Goal: Navigation & Orientation: Find specific page/section

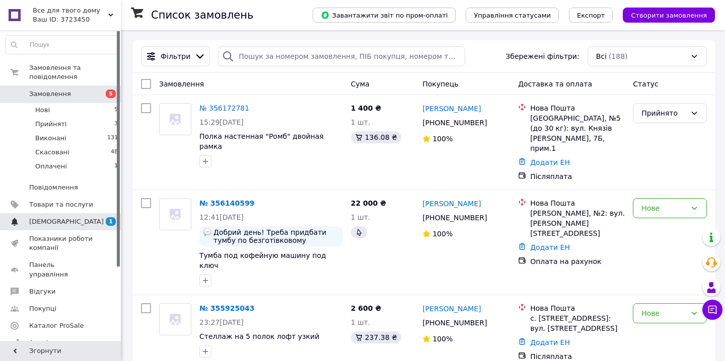
click at [62, 213] on link "[DEMOGRAPHIC_DATA] 1 0" at bounding box center [62, 221] width 124 height 17
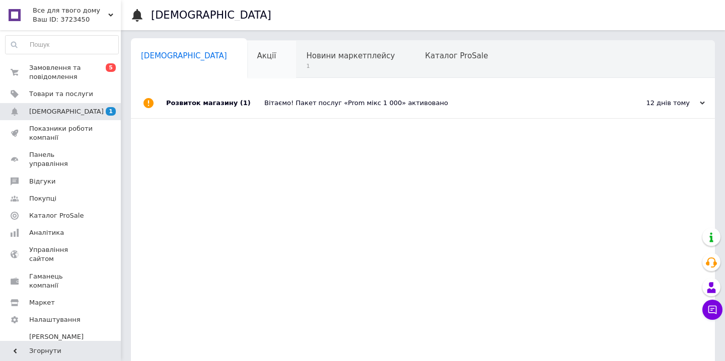
click at [247, 66] on div "Акції 0" at bounding box center [271, 60] width 49 height 38
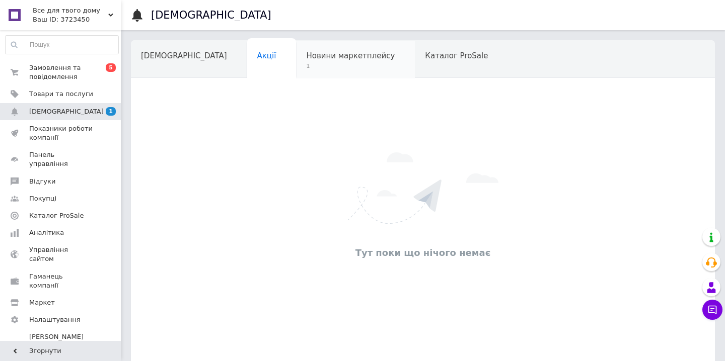
click at [306, 55] on span "Новини маркетплейсу" at bounding box center [350, 55] width 89 height 9
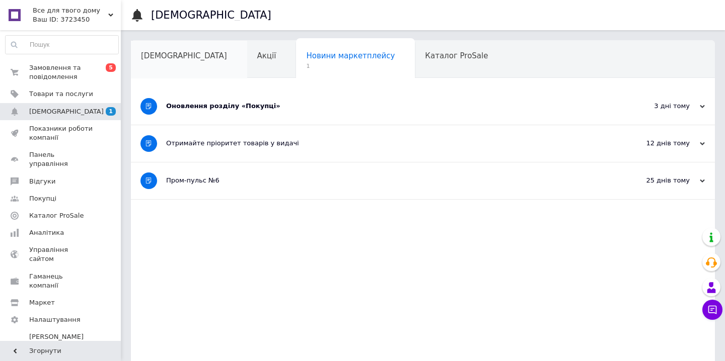
click at [133, 70] on div "[DEMOGRAPHIC_DATA]" at bounding box center [189, 60] width 116 height 38
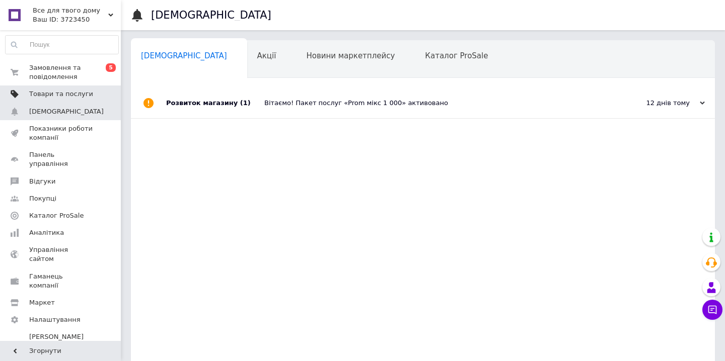
click at [52, 97] on span "Товари та послуги" at bounding box center [61, 94] width 64 height 9
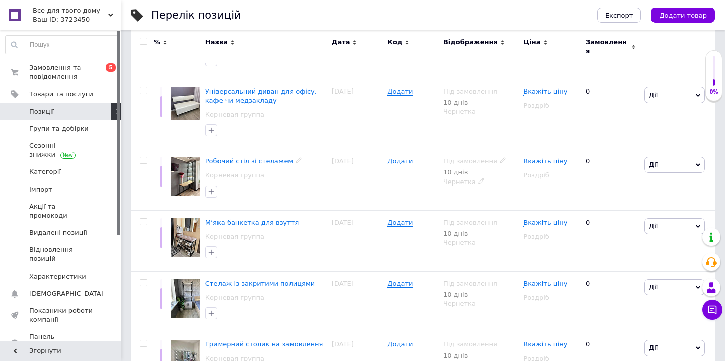
scroll to position [1053, 0]
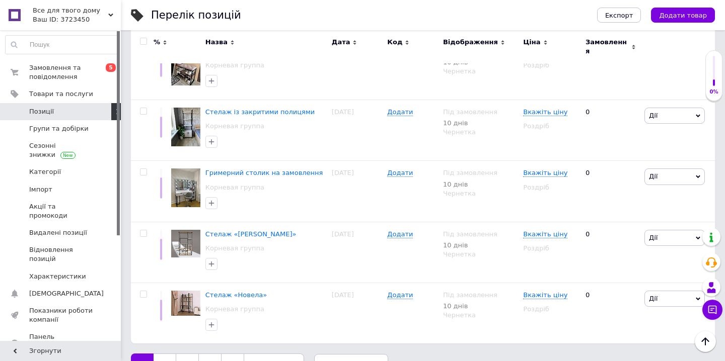
click at [234, 354] on link "6" at bounding box center [232, 364] width 23 height 21
